Goal: Transaction & Acquisition: Purchase product/service

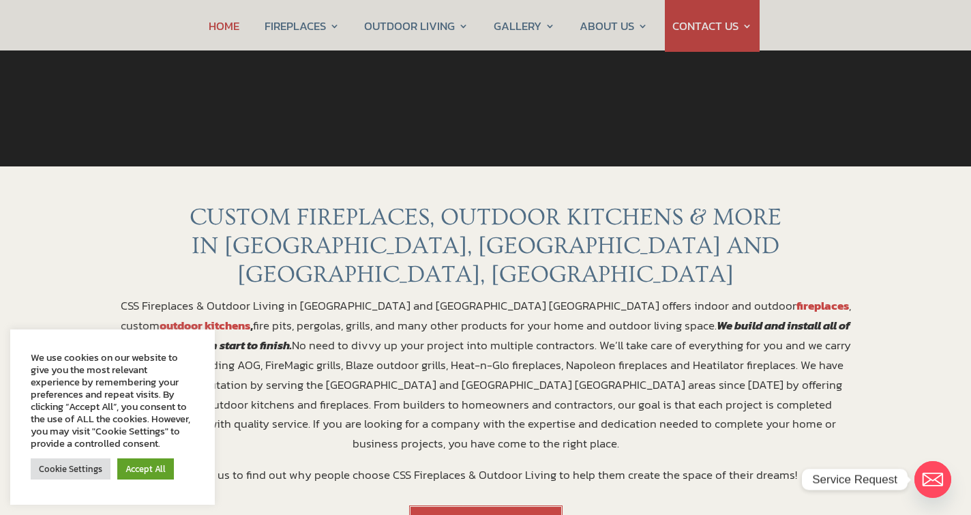
scroll to position [383, 0]
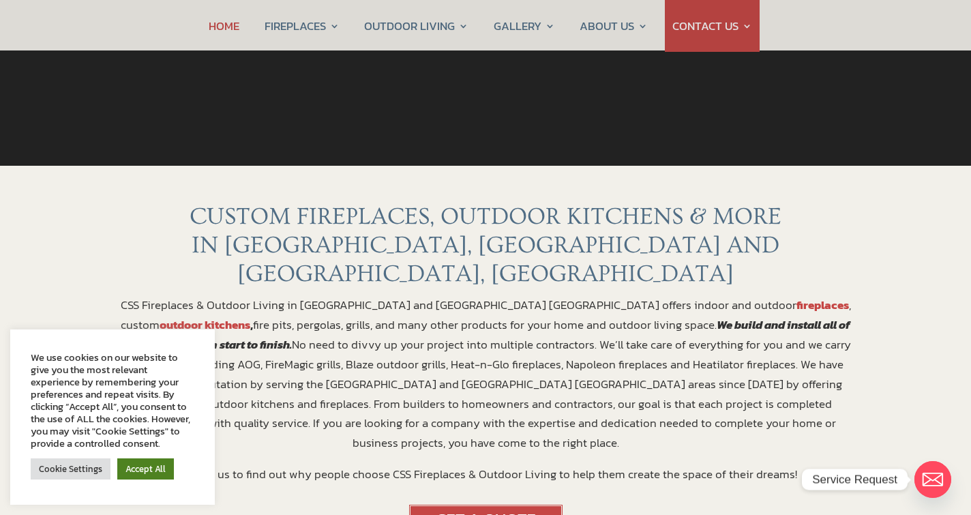
click at [138, 466] on link "Accept All" at bounding box center [145, 468] width 57 height 21
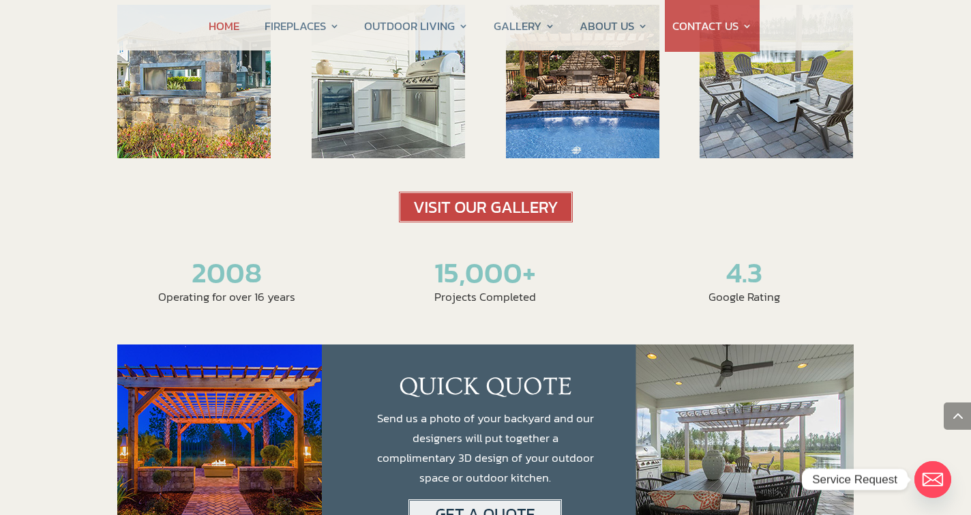
scroll to position [2307, 0]
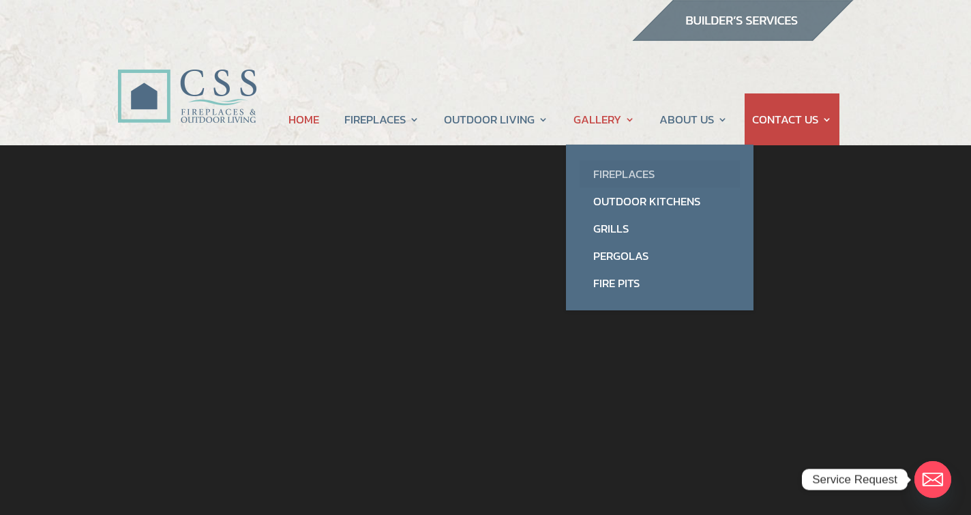
click at [624, 176] on link "Fireplaces" at bounding box center [660, 173] width 160 height 27
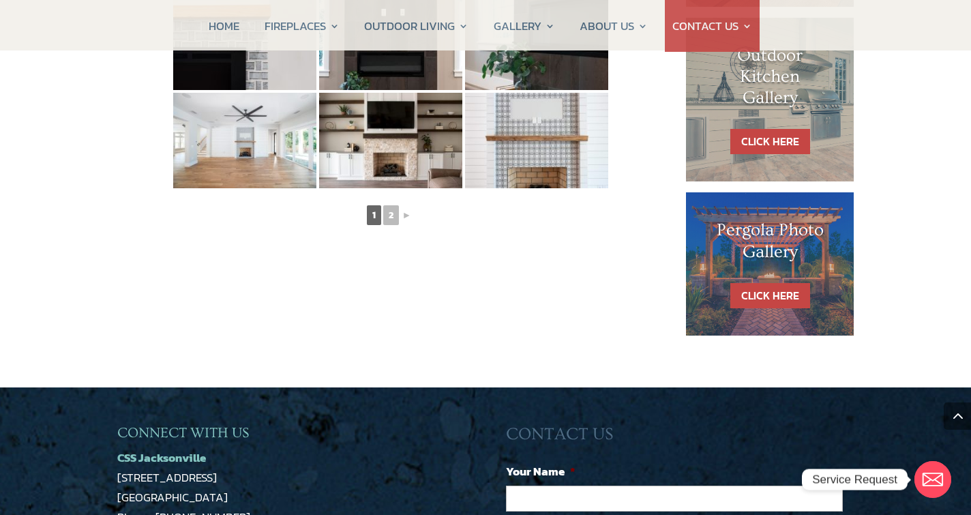
scroll to position [854, 0]
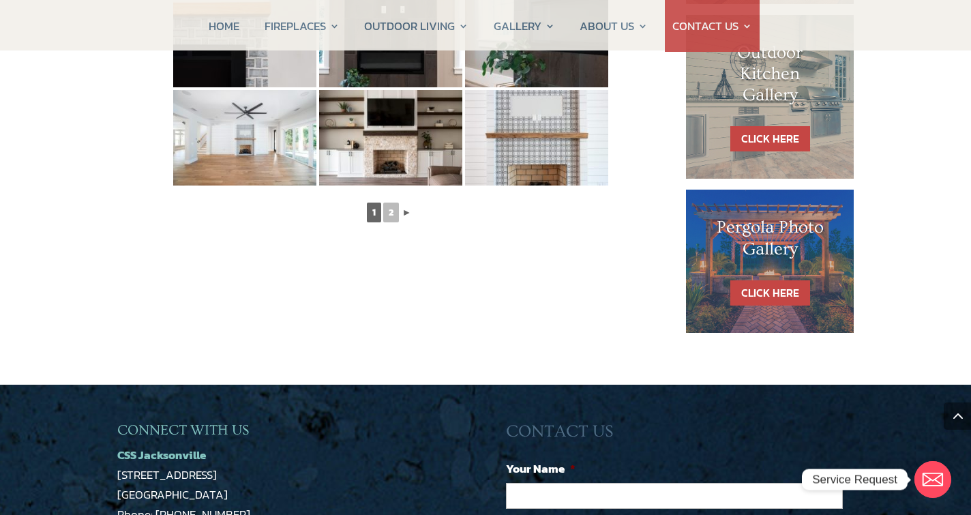
click at [409, 209] on link "►" at bounding box center [407, 212] width 12 height 17
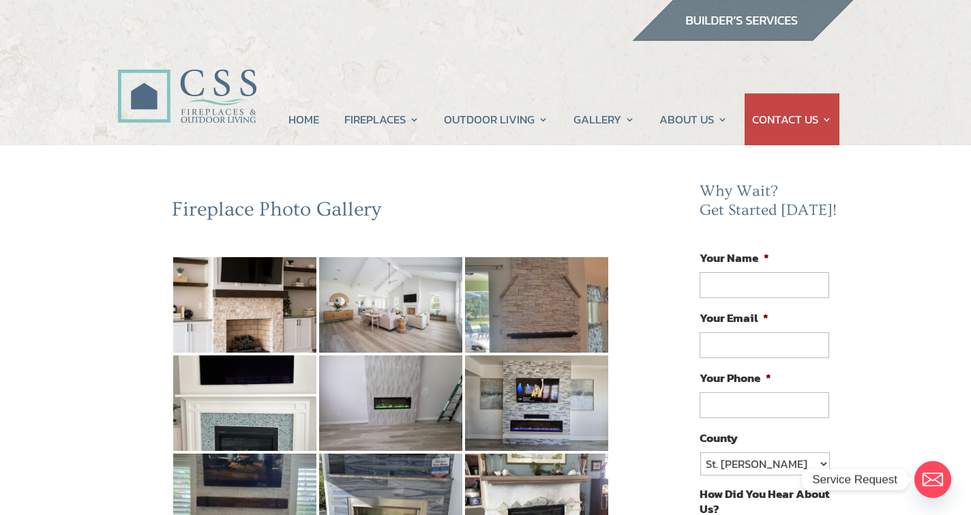
scroll to position [0, 0]
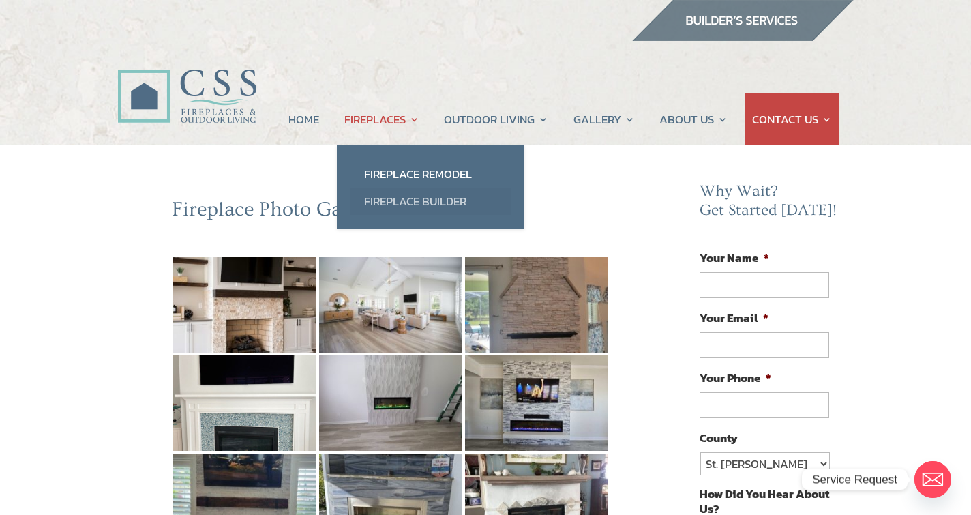
click at [375, 205] on link "Fireplace Builder" at bounding box center [431, 201] width 160 height 27
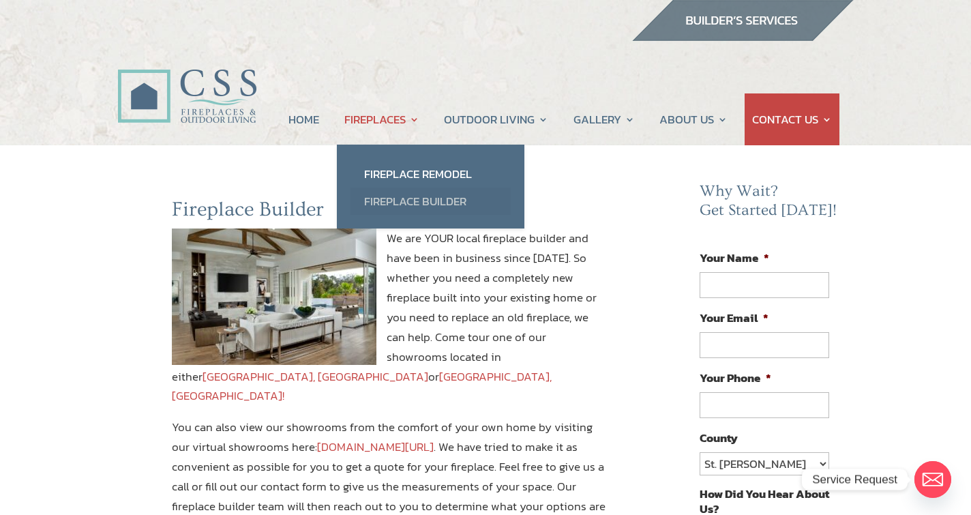
click at [376, 202] on link "Fireplace Builder" at bounding box center [431, 201] width 160 height 27
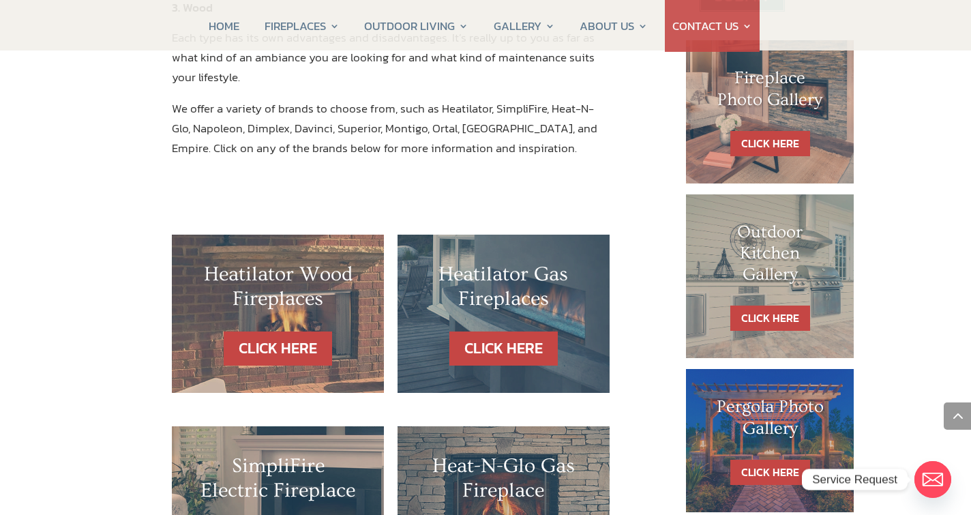
scroll to position [681, 0]
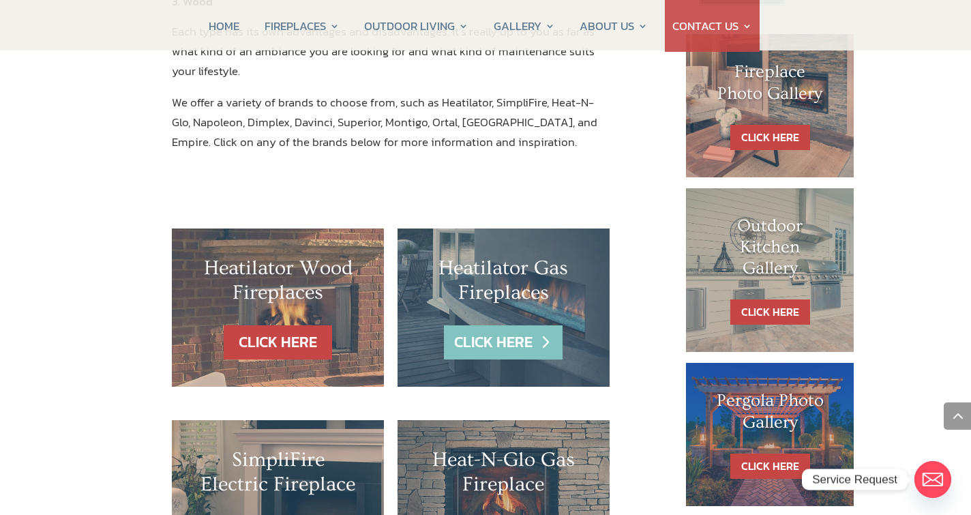
click at [524, 325] on link "CLICK HERE" at bounding box center [503, 342] width 119 height 35
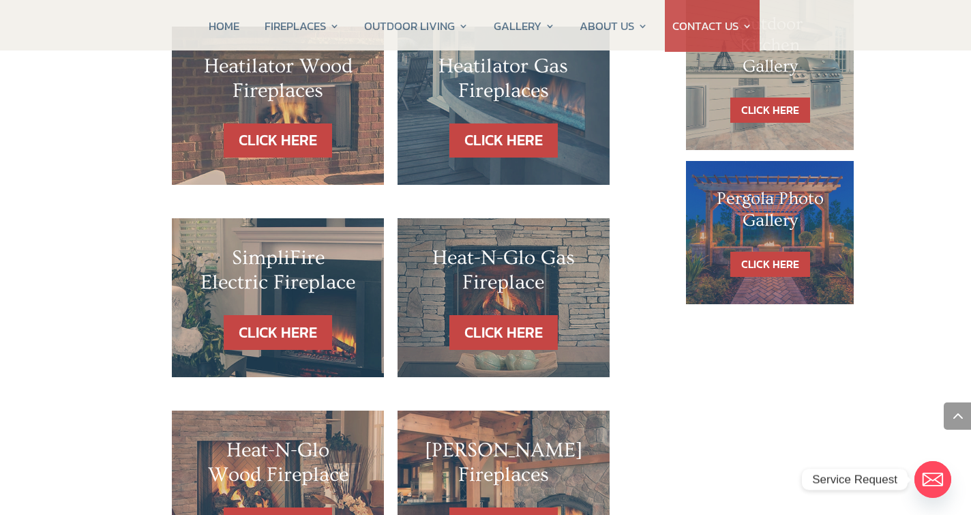
scroll to position [883, 0]
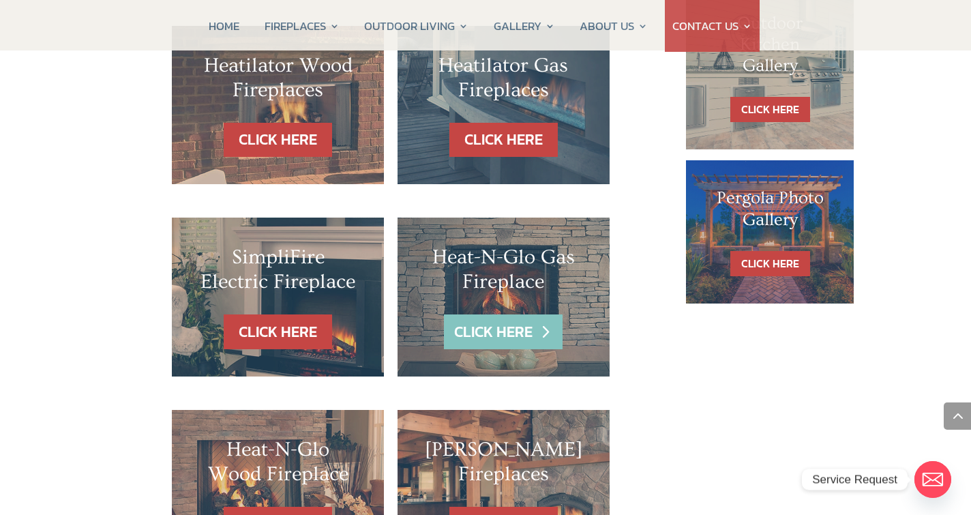
click at [494, 314] on link "CLICK HERE" at bounding box center [503, 331] width 119 height 35
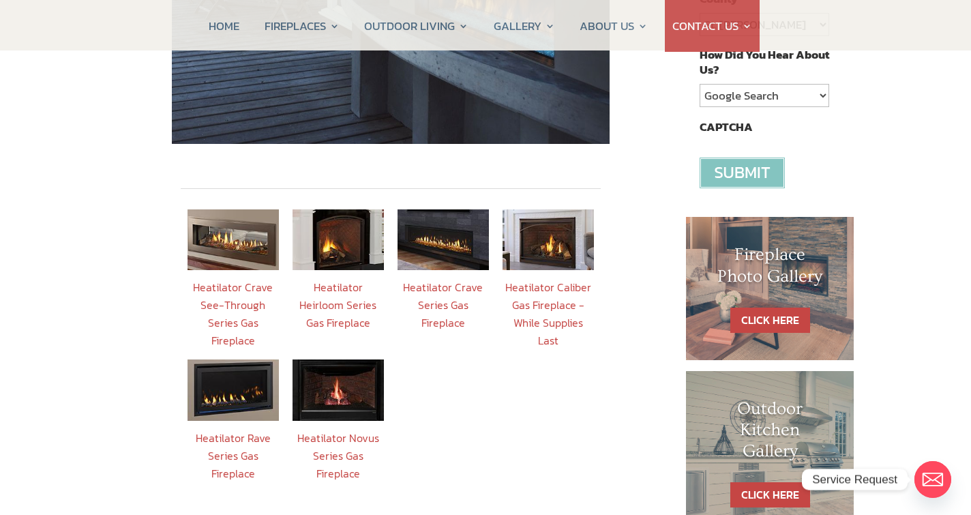
scroll to position [440, 0]
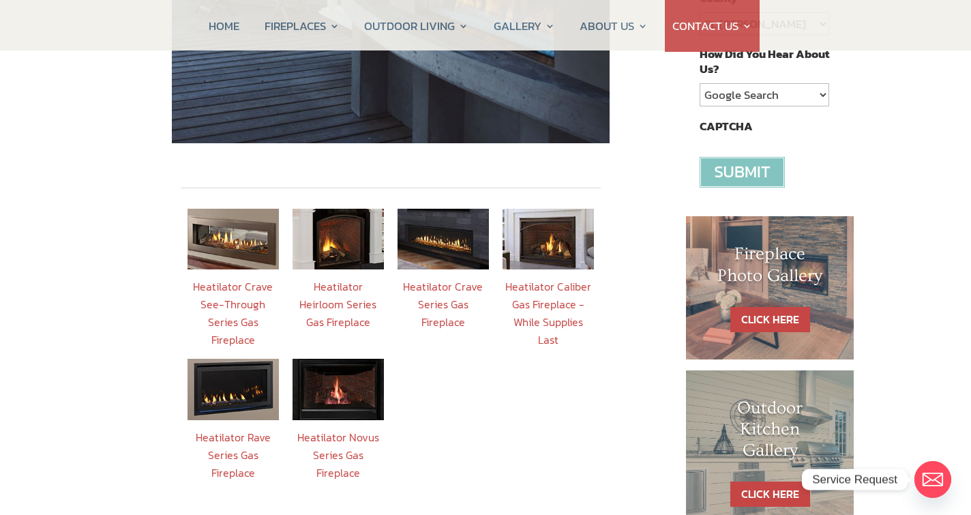
click at [331, 387] on img at bounding box center [338, 389] width 91 height 61
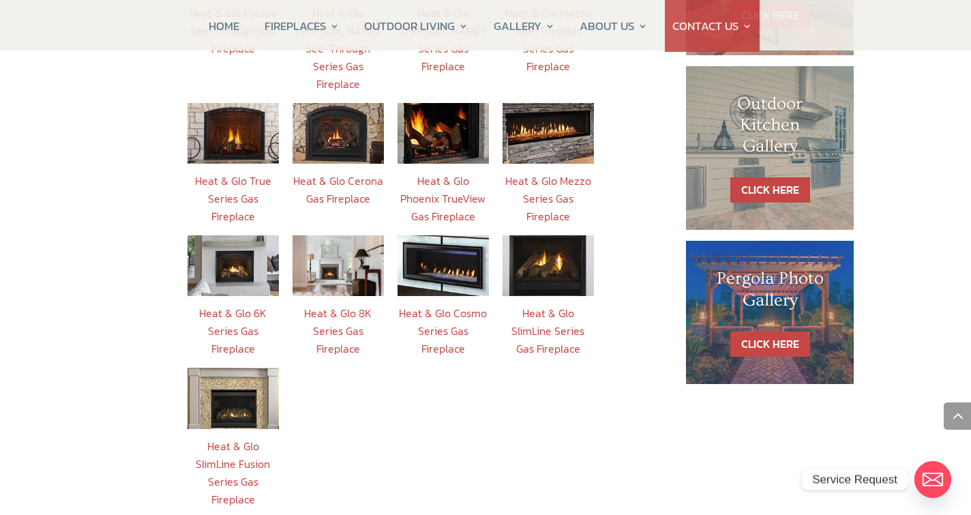
scroll to position [744, 0]
click at [225, 305] on link "Heat & Glo 6K Series Gas Fireplace" at bounding box center [233, 331] width 68 height 52
